Goal: Find specific page/section: Find specific page/section

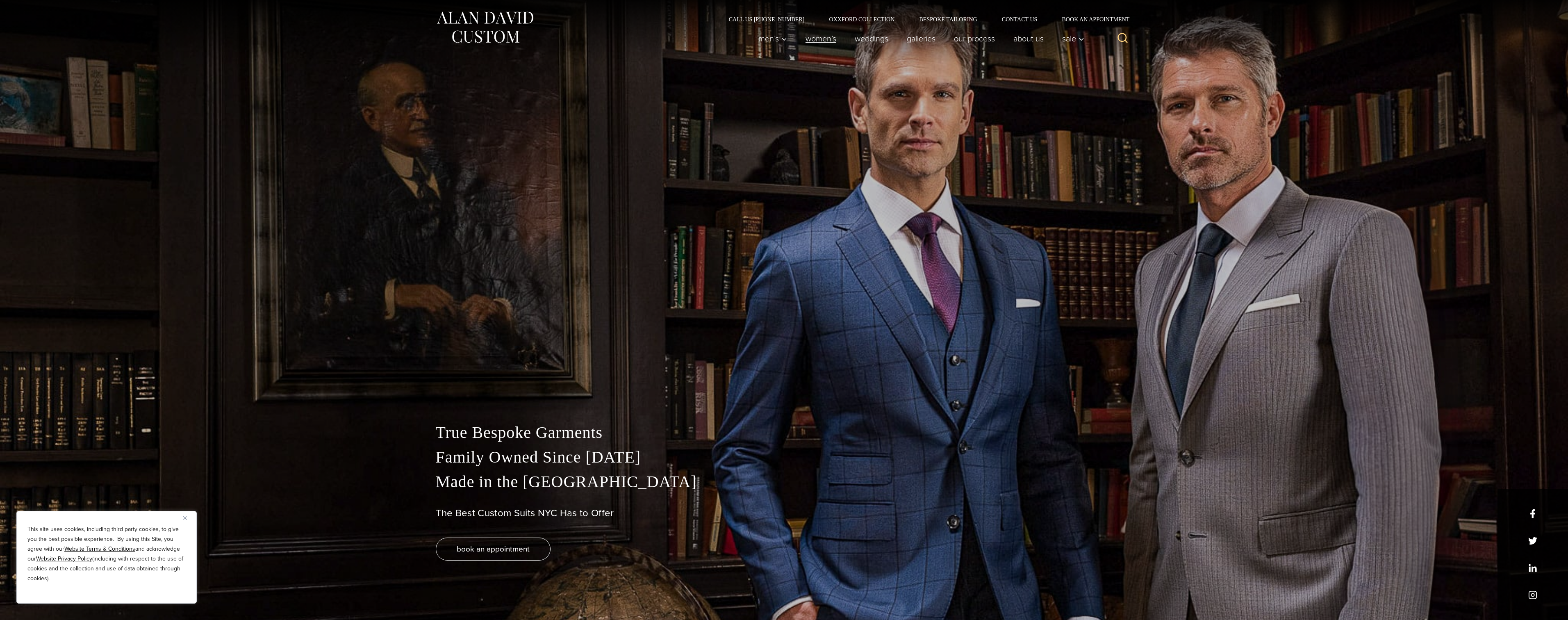
click at [811, 38] on link "Women’s" at bounding box center [821, 39] width 49 height 17
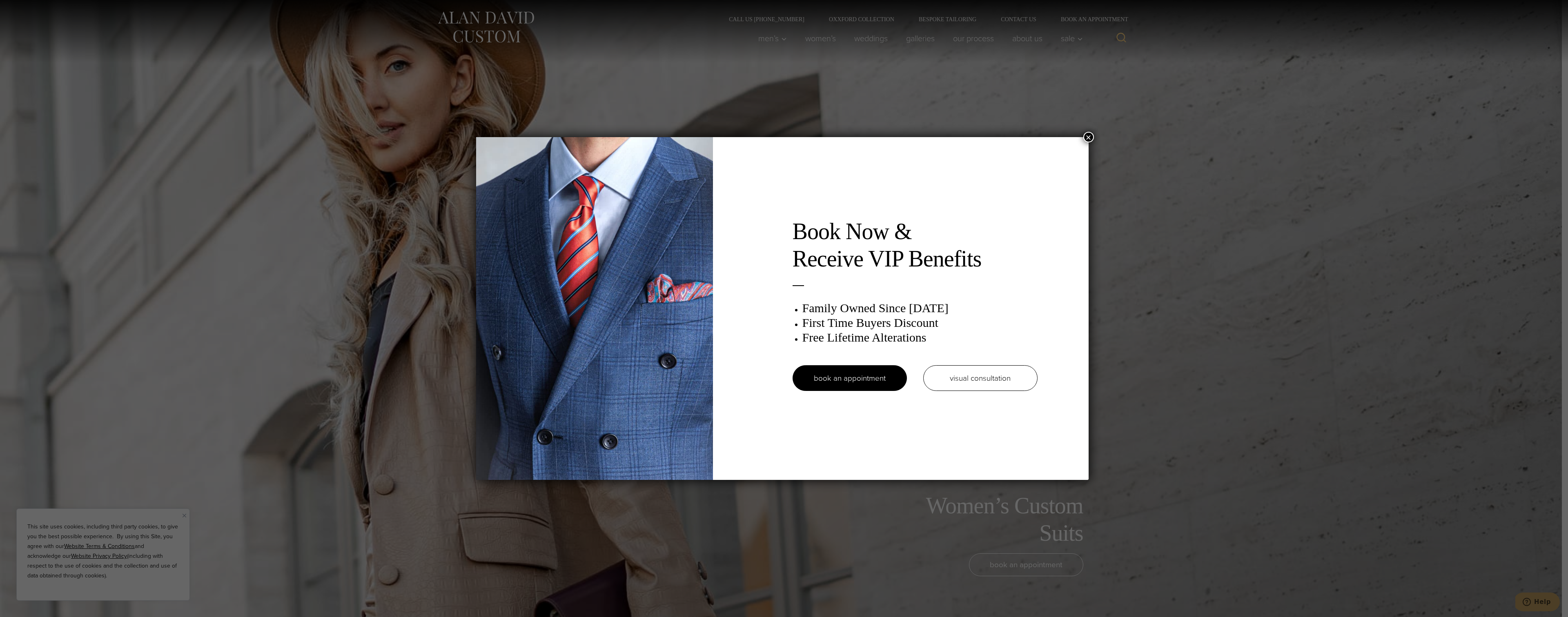
click at [1091, 139] on button "×" at bounding box center [1088, 137] width 10 height 10
